Goal: Task Accomplishment & Management: Manage account settings

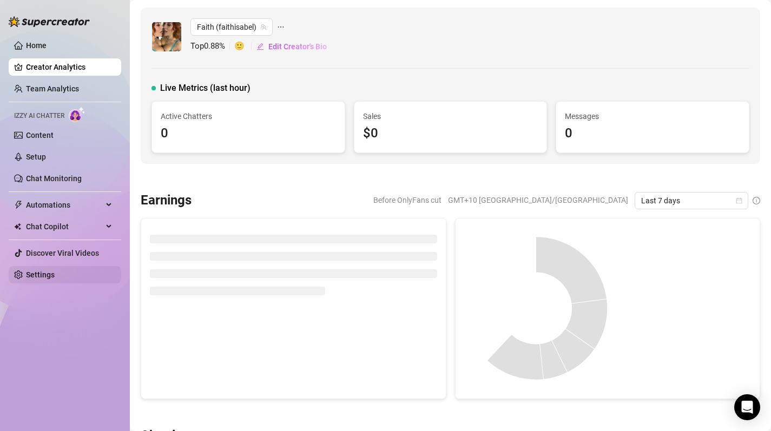
click at [55, 279] on link "Settings" at bounding box center [40, 275] width 29 height 9
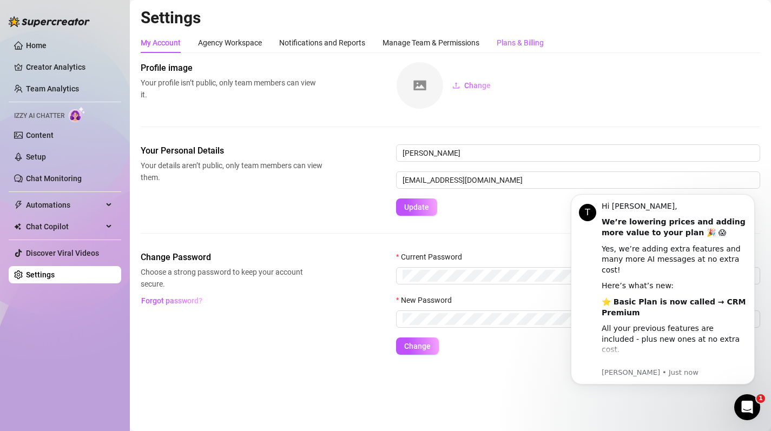
click at [529, 37] on div "Plans & Billing" at bounding box center [520, 43] width 47 height 12
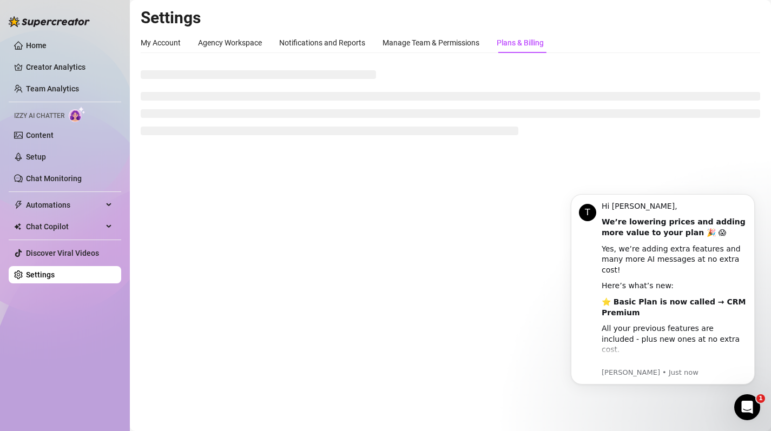
click at [751, 414] on icon "Open Intercom Messenger" at bounding box center [748, 408] width 18 height 18
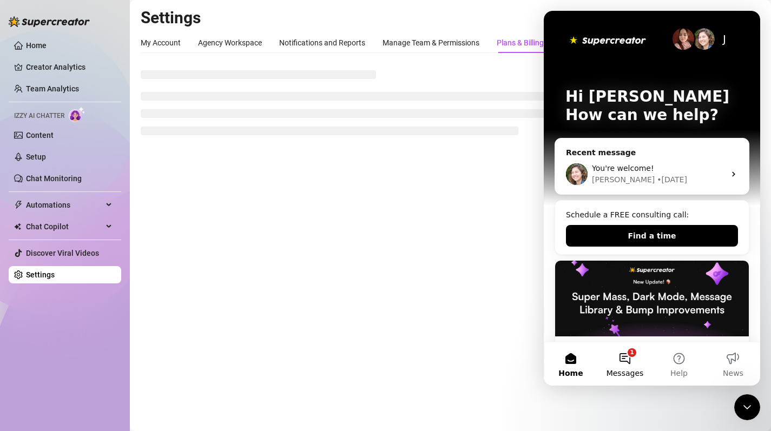
click at [635, 348] on button "1 Messages" at bounding box center [625, 364] width 54 height 43
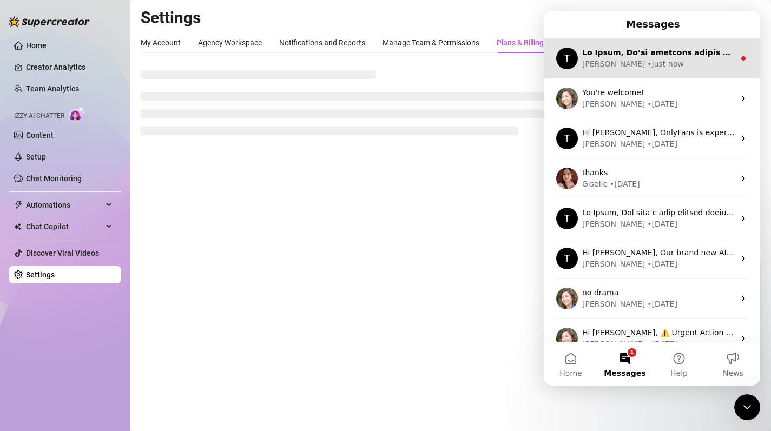
click at [667, 65] on div "[PERSON_NAME] • Just now" at bounding box center [658, 63] width 153 height 11
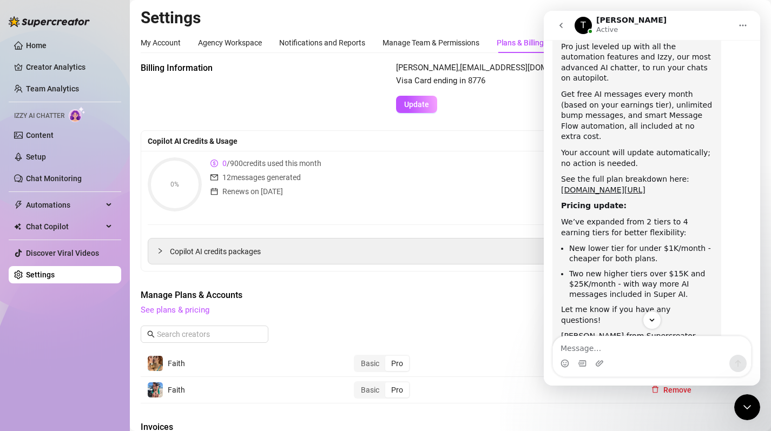
scroll to position [291, 0]
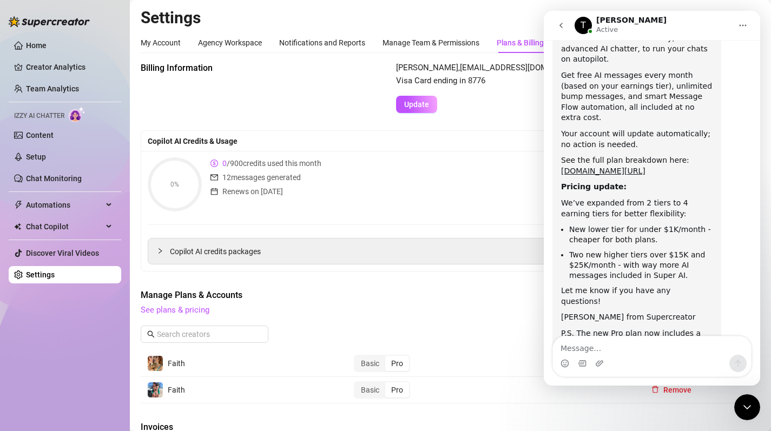
click at [437, 194] on div "0% 0 / 900 credits used this month 12 messages generated Renews on [DATE] Buy M…" at bounding box center [451, 185] width 606 height 54
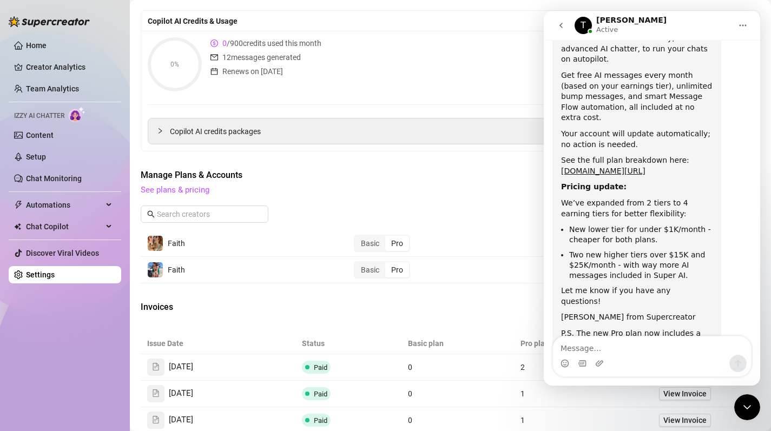
scroll to position [126, 0]
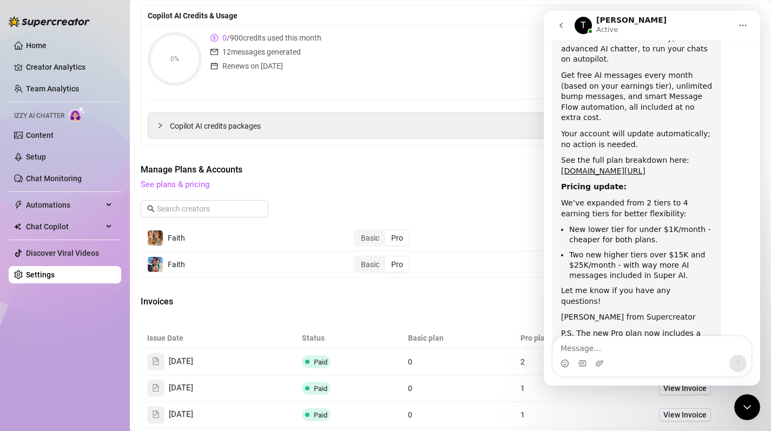
click at [749, 400] on div "Close Intercom Messenger" at bounding box center [748, 408] width 26 height 26
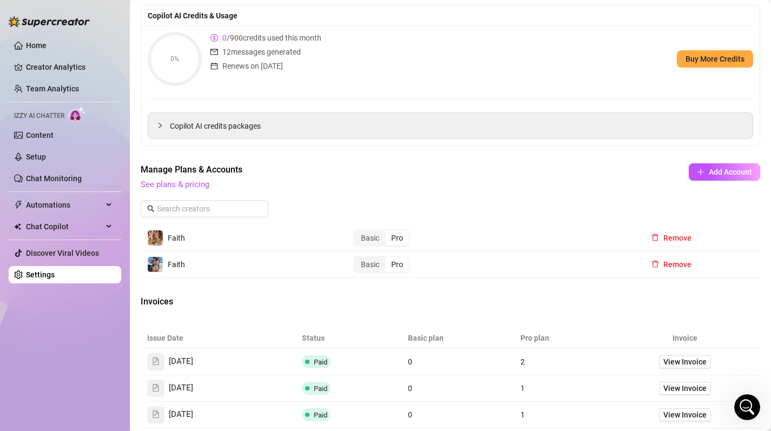
scroll to position [291, 0]
click at [205, 185] on link "See plans & pricing" at bounding box center [175, 185] width 69 height 10
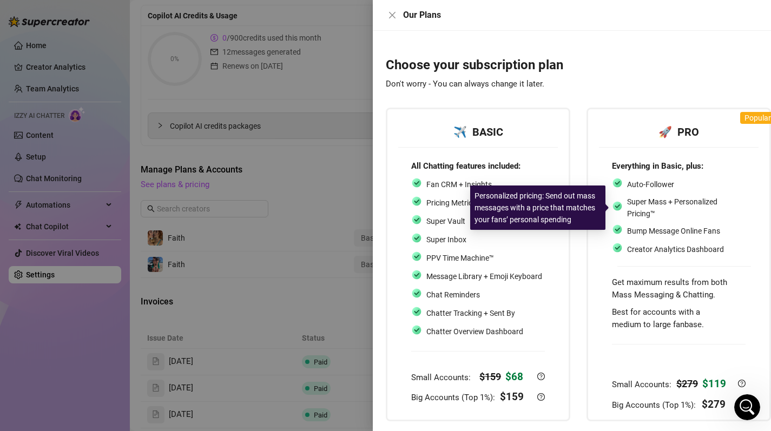
scroll to position [38, 0]
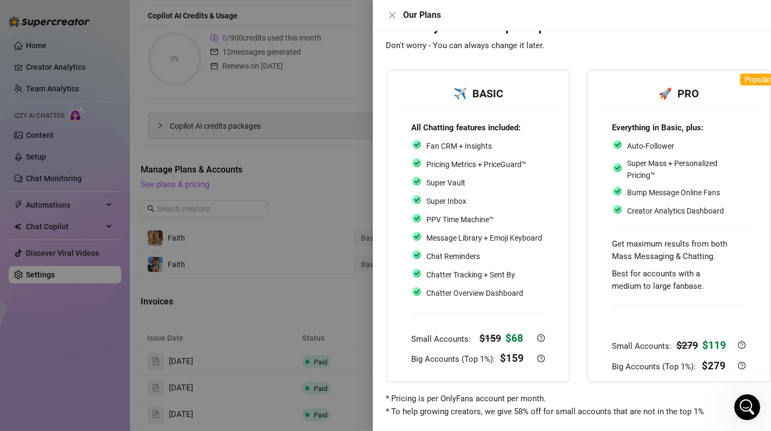
click at [338, 207] on div at bounding box center [385, 215] width 771 height 431
